Goal: Task Accomplishment & Management: Manage account settings

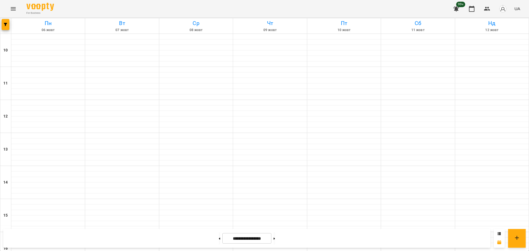
scroll to position [237, 0]
click at [275, 243] on button at bounding box center [274, 239] width 1 height 12
click at [219, 238] on icon at bounding box center [219, 239] width 1 height 2
type input "**********"
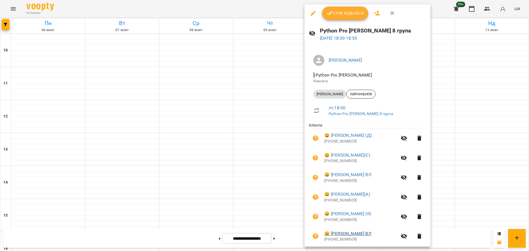
scroll to position [58, 0]
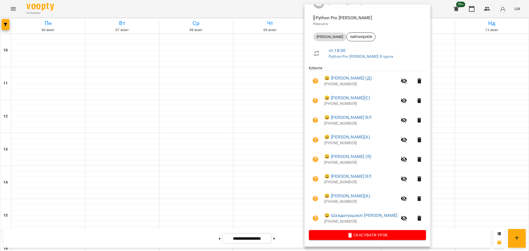
click at [230, 8] on div at bounding box center [264, 125] width 529 height 251
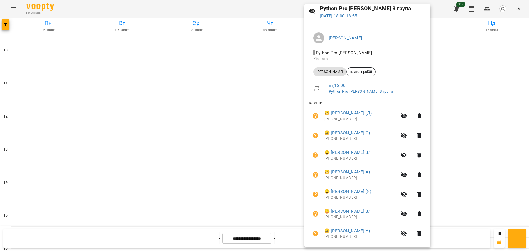
scroll to position [34, 0]
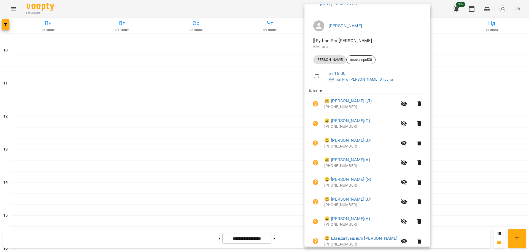
drag, startPoint x: 258, startPoint y: 15, endPoint x: 269, endPoint y: 13, distance: 10.4
click at [259, 15] on div at bounding box center [264, 125] width 529 height 251
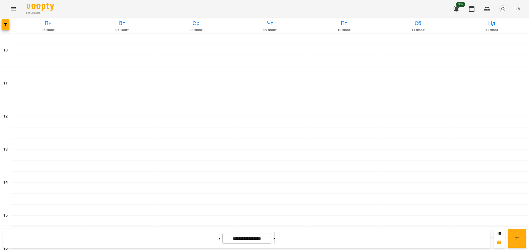
click at [275, 236] on button at bounding box center [274, 239] width 1 height 12
type input "**********"
